Goal: Contribute content: Add original content to the website for others to see

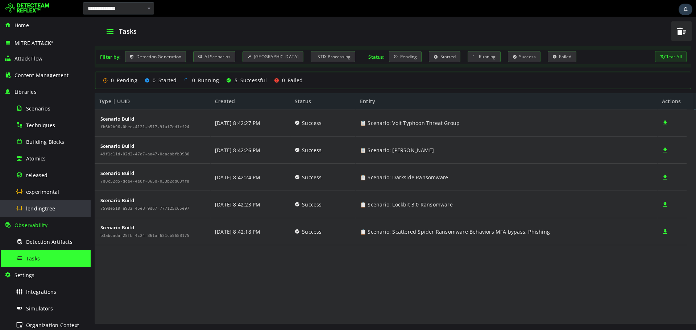
click at [47, 207] on span "lendingtree" at bounding box center [40, 208] width 29 height 7
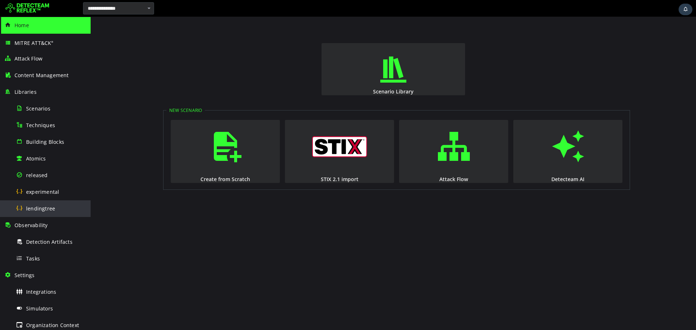
drag, startPoint x: 60, startPoint y: 202, endPoint x: 32, endPoint y: 202, distance: 27.9
click at [60, 202] on div "lendingtree" at bounding box center [51, 208] width 70 height 16
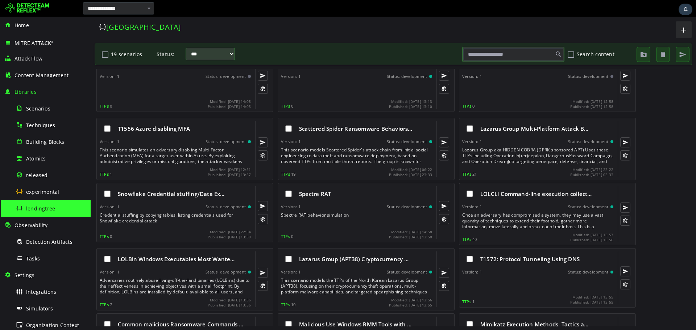
scroll to position [6, 0]
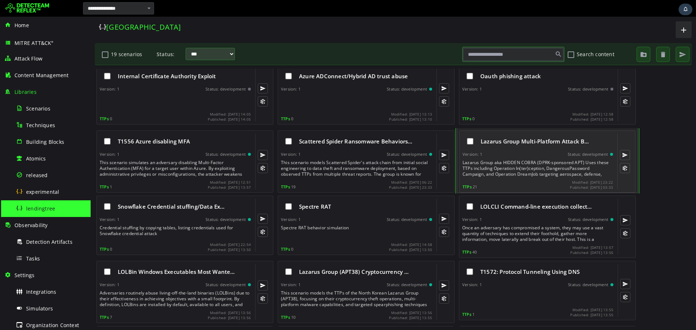
click at [531, 159] on div "Lazarus Group Multi-Platform Attack B… Version: 1 Status: development Lazarus G…" at bounding box center [537, 162] width 150 height 56
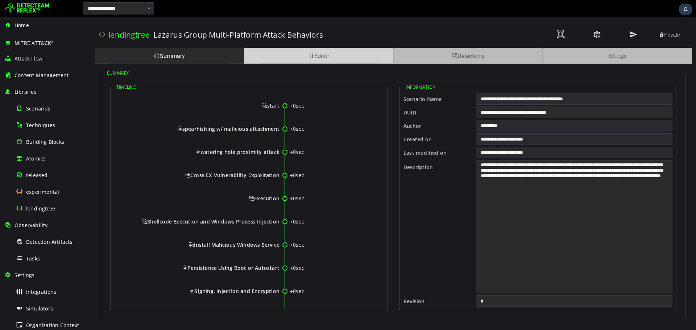
click at [331, 53] on div "Editor" at bounding box center [318, 56] width 149 height 16
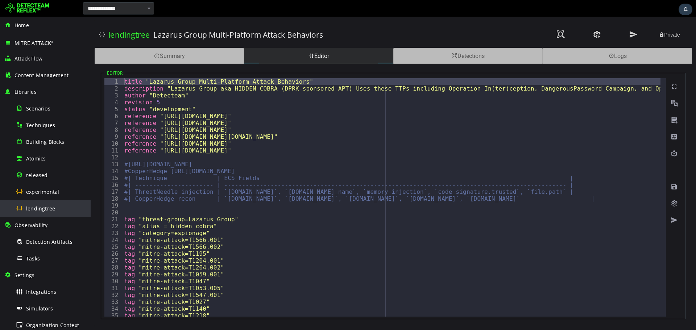
click at [47, 206] on span "lendingtree" at bounding box center [40, 208] width 29 height 7
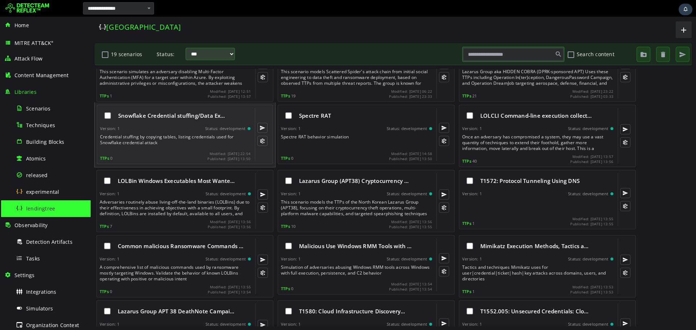
scroll to position [199, 0]
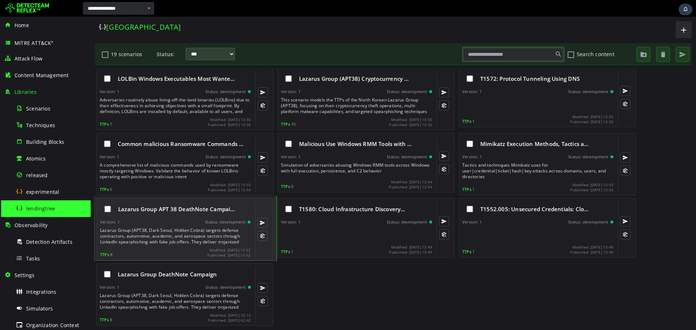
click at [179, 223] on div "Version: 1 Status: development" at bounding box center [175, 222] width 150 height 5
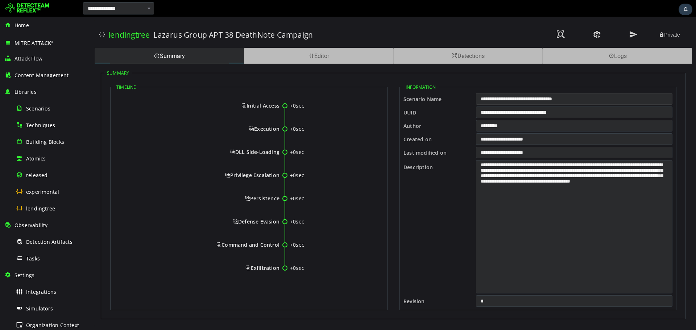
drag, startPoint x: 596, startPoint y: 101, endPoint x: 477, endPoint y: 99, distance: 118.9
click at [477, 99] on input "**********" at bounding box center [574, 99] width 196 height 12
click at [350, 56] on div "Editor" at bounding box center [318, 56] width 149 height 16
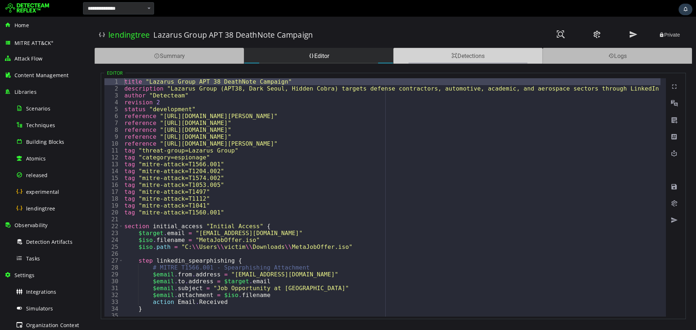
click at [455, 59] on div "Detections" at bounding box center [467, 56] width 149 height 16
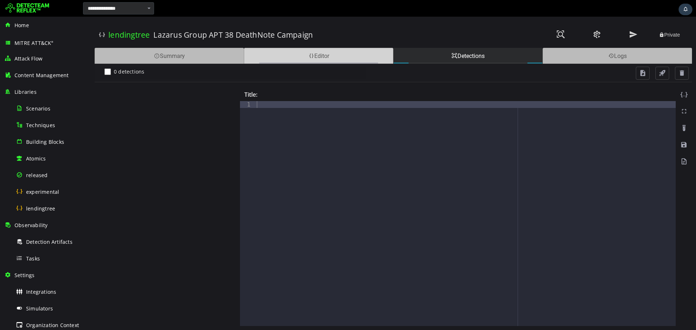
click at [356, 58] on div "Editor" at bounding box center [318, 56] width 149 height 16
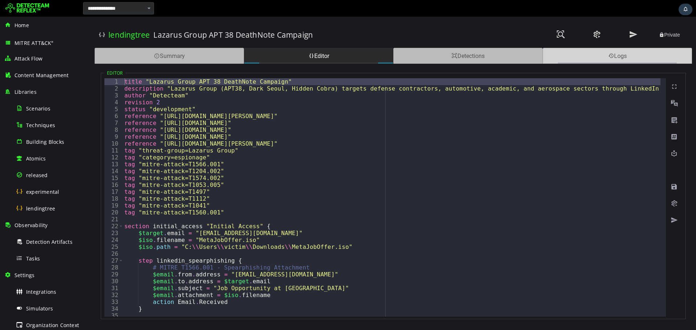
click at [668, 59] on div "Logs" at bounding box center [617, 56] width 149 height 16
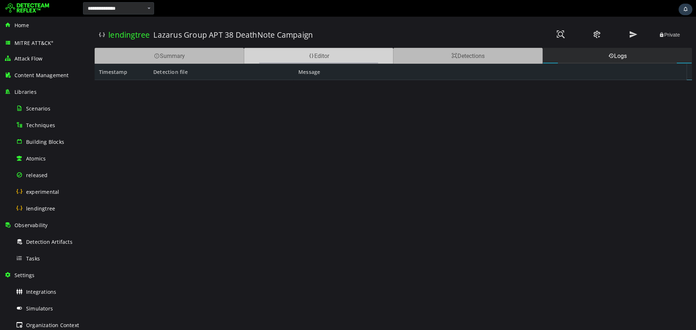
click at [351, 57] on div "Editor" at bounding box center [318, 56] width 149 height 16
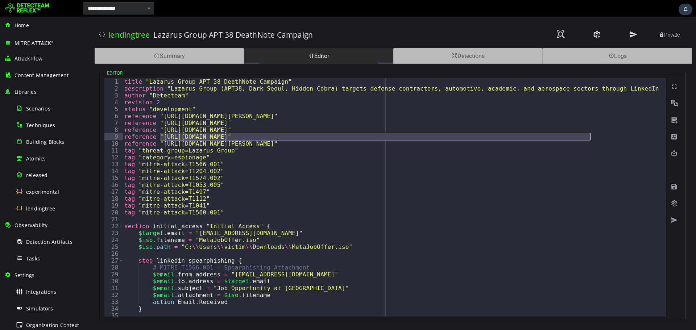
drag, startPoint x: 161, startPoint y: 138, endPoint x: 592, endPoint y: 136, distance: 431.0
type textarea "**********"
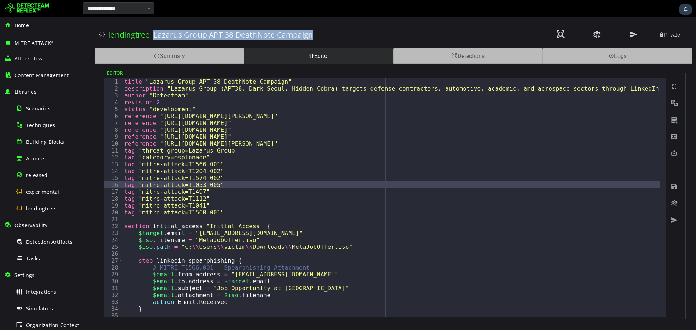
drag, startPoint x: 312, startPoint y: 32, endPoint x: 153, endPoint y: 34, distance: 159.1
click at [153, 34] on h3 "Lazarus Group APT 38 DeathNote Campaign" at bounding box center [232, 35] width 159 height 10
copy h3 "Lazarus Group APT 38 DeathNote Campaign"
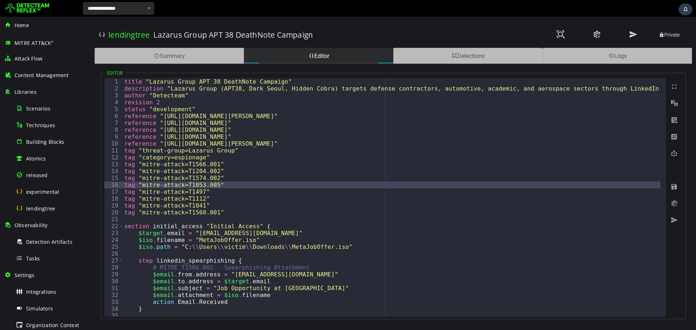
click at [38, 202] on div "lendingtree" at bounding box center [51, 208] width 70 height 16
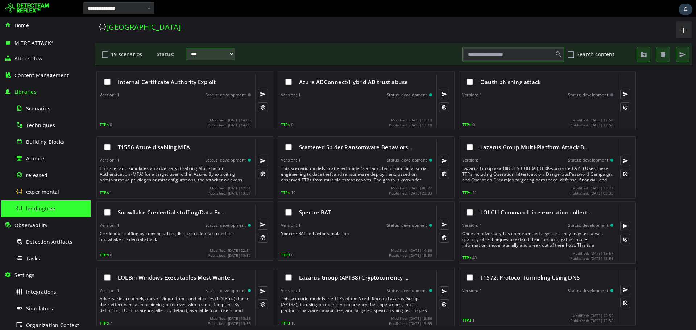
click at [489, 55] on input "text" at bounding box center [513, 54] width 100 height 12
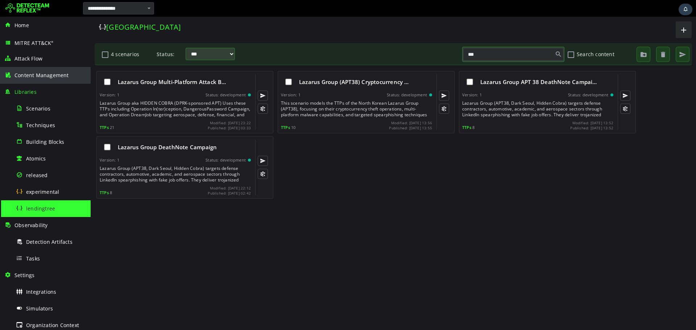
type input "***"
click at [284, 233] on div "Lazarus Group Multi-Platform Attack B… Version: 1 Status: development Lazarus G…" at bounding box center [393, 198] width 598 height 258
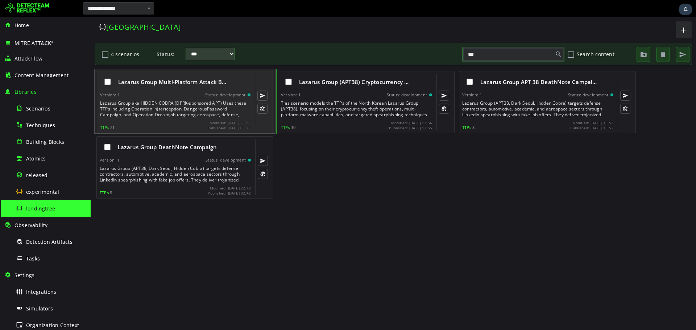
click at [184, 87] on div "Lazarus Group Multi-Platform Attack B…" at bounding box center [175, 81] width 150 height 15
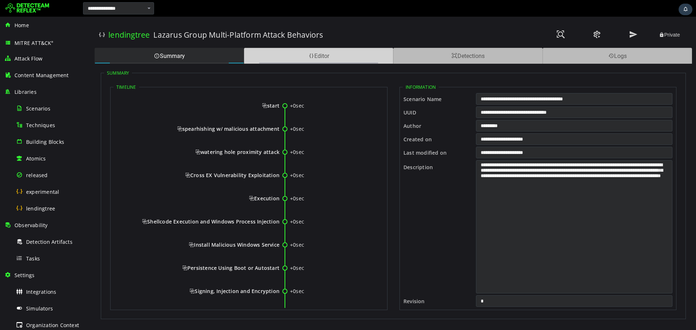
click at [323, 48] on div "Editor" at bounding box center [318, 56] width 149 height 16
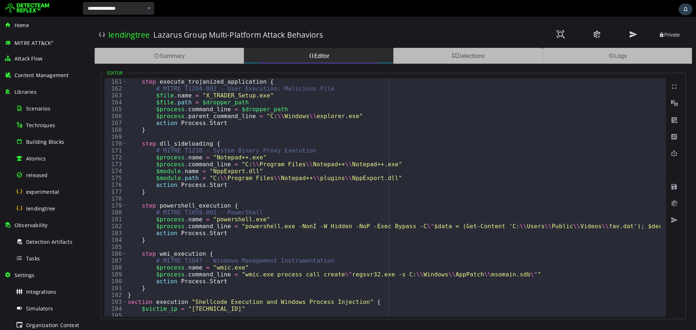
scroll to position [1102, 0]
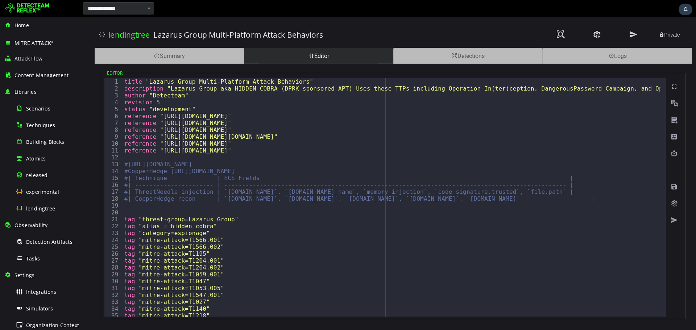
scroll to position [0, 0]
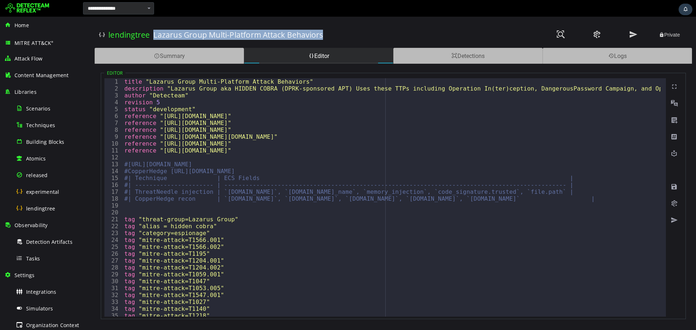
drag, startPoint x: 324, startPoint y: 33, endPoint x: 155, endPoint y: 32, distance: 168.9
click at [155, 32] on div "Lazarus Group Multi-Platform Attack Behaviors" at bounding box center [285, 34] width 265 height 25
click at [330, 37] on div "Lazarus Group Multi-Platform Attack Behaviors" at bounding box center [285, 34] width 265 height 25
drag, startPoint x: 335, startPoint y: 34, endPoint x: 150, endPoint y: 30, distance: 185.3
click at [150, 30] on div "lendingtree Lazarus Group Multi-Platform Attack Behaviors Private" at bounding box center [393, 34] width 589 height 25
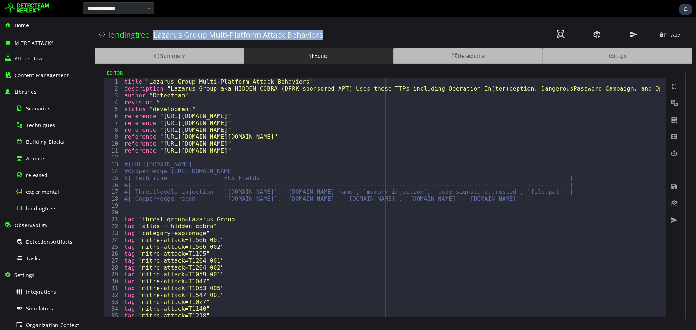
copy div "Lazarus Group Multi-Platform Attack Behaviors"
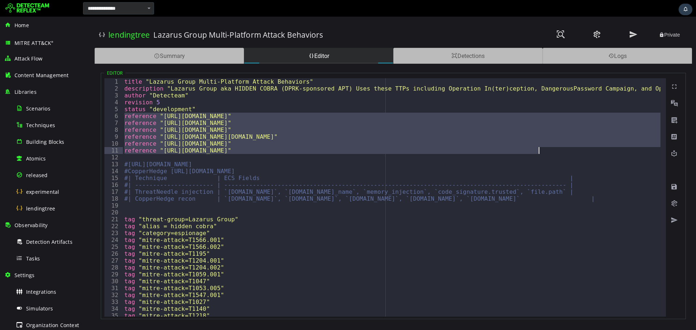
drag, startPoint x: 123, startPoint y: 119, endPoint x: 561, endPoint y: 149, distance: 439.3
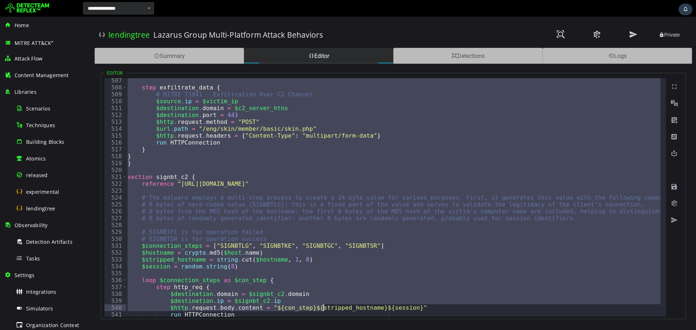
scroll to position [3561, 0]
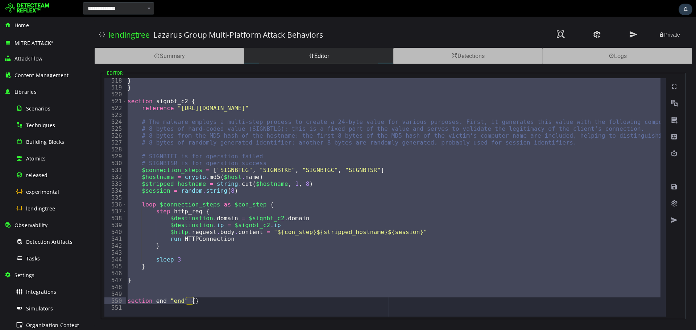
drag, startPoint x: 124, startPoint y: 163, endPoint x: 342, endPoint y: 302, distance: 258.6
click at [263, 237] on div "} } section signbt_c2 { reference "[URL][DOMAIN_NAME]" # The malware employs a …" at bounding box center [393, 197] width 534 height 238
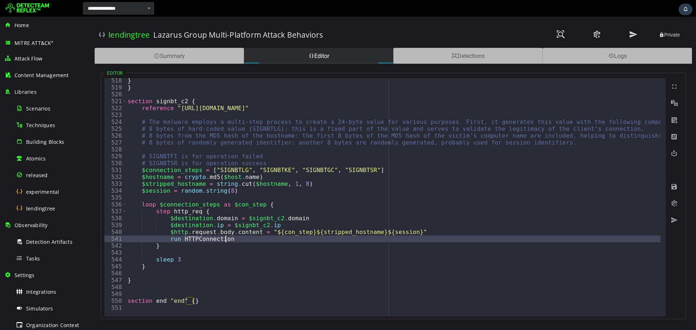
type textarea "**********"
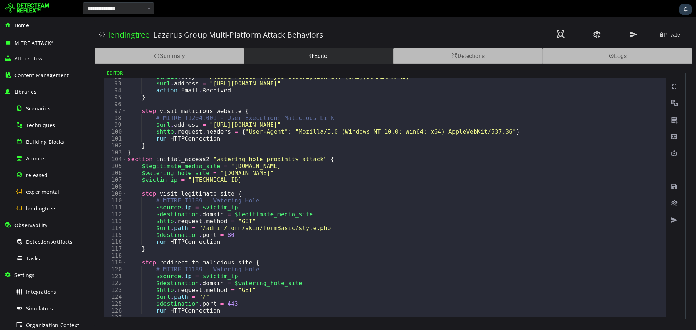
scroll to position [0, 0]
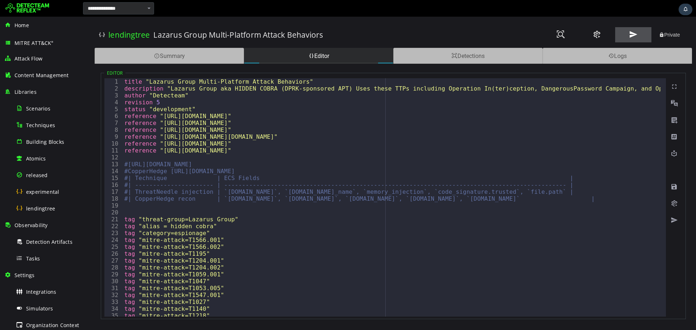
click at [639, 32] on button at bounding box center [633, 34] width 36 height 15
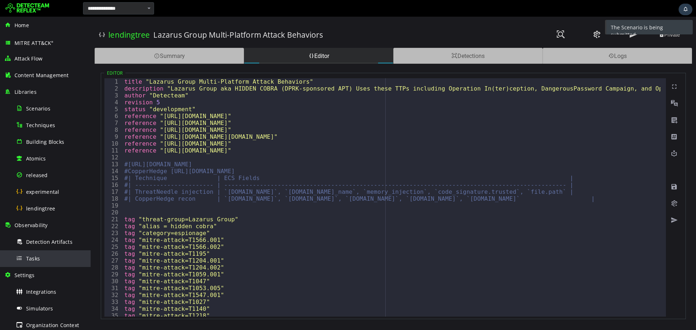
click at [40, 261] on div "Tasks" at bounding box center [51, 258] width 70 height 16
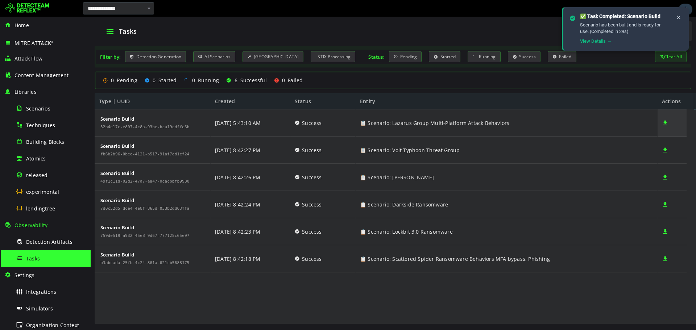
click at [665, 124] on span at bounding box center [665, 122] width 7 height 27
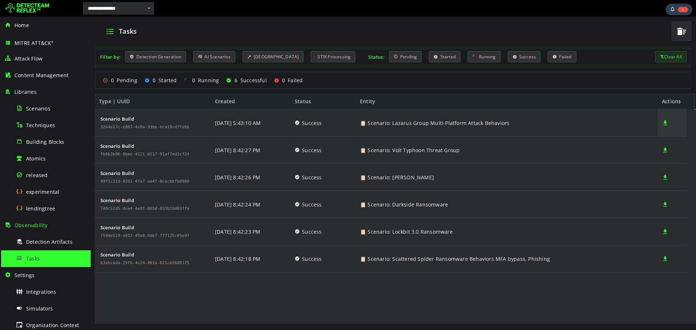
click at [667, 121] on span at bounding box center [665, 122] width 7 height 27
